Goal: Information Seeking & Learning: Learn about a topic

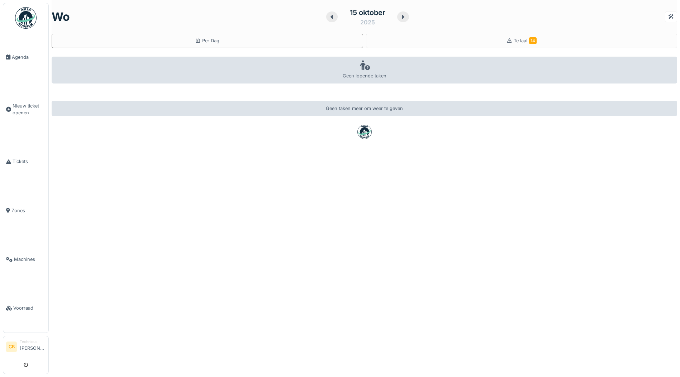
click at [25, 19] on img at bounding box center [26, 18] width 22 height 22
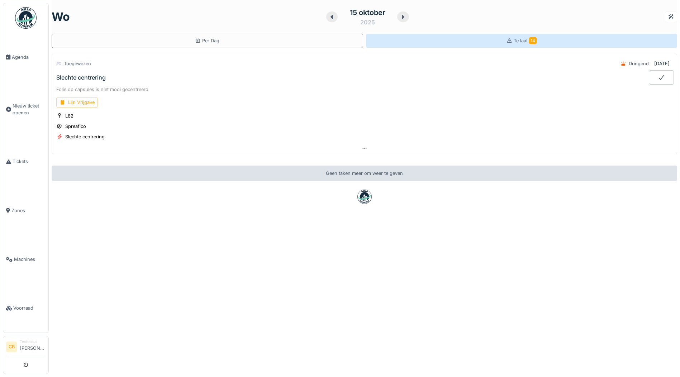
click at [529, 38] on span "14" at bounding box center [533, 40] width 8 height 7
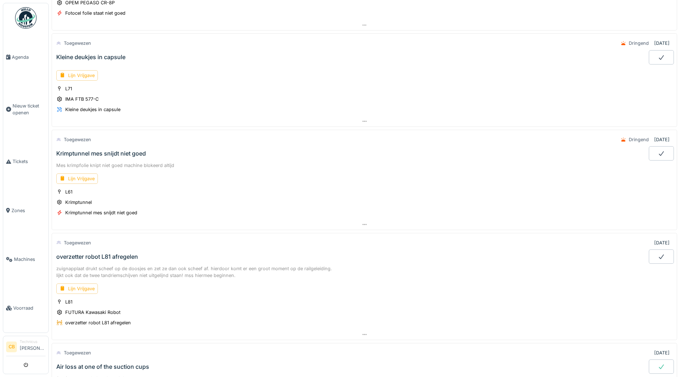
scroll to position [1075, 0]
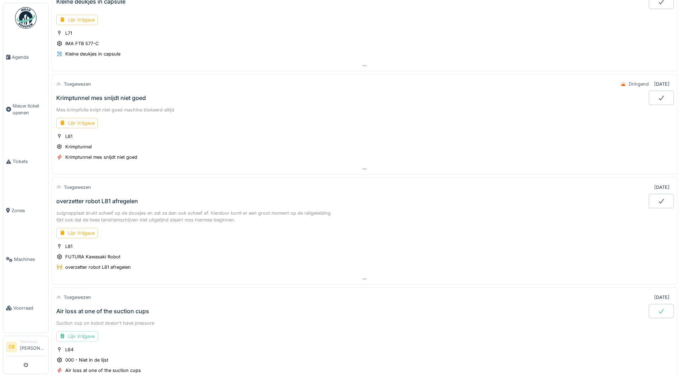
click at [118, 95] on div "Krimptunnel mes snijdt niet goed" at bounding box center [101, 98] width 90 height 7
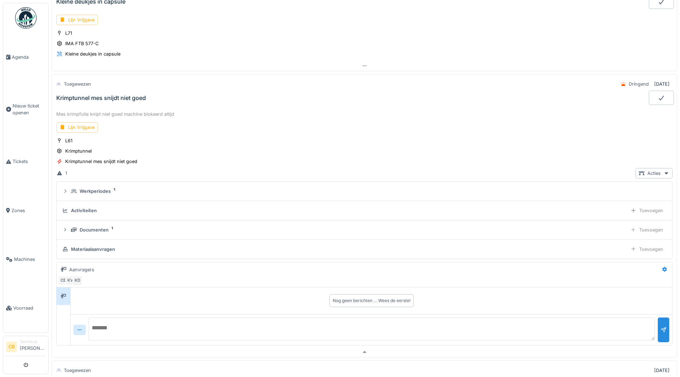
scroll to position [1121, 0]
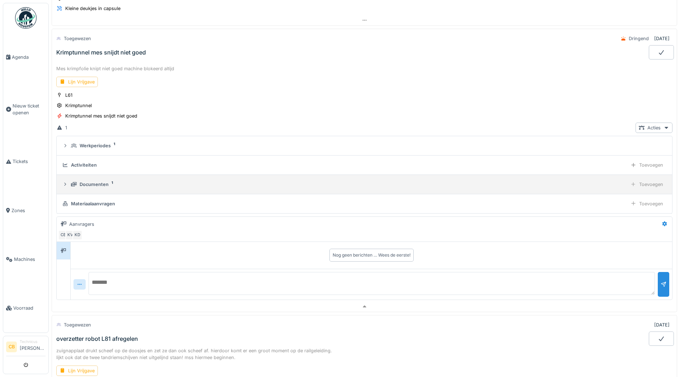
click at [100, 180] on div "Documenten 1 Toevoegen" at bounding box center [364, 184] width 604 height 10
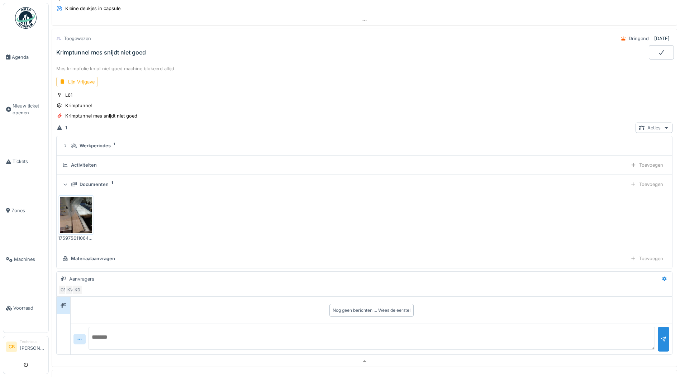
click at [74, 206] on img at bounding box center [76, 215] width 32 height 36
